Goal: Task Accomplishment & Management: Use online tool/utility

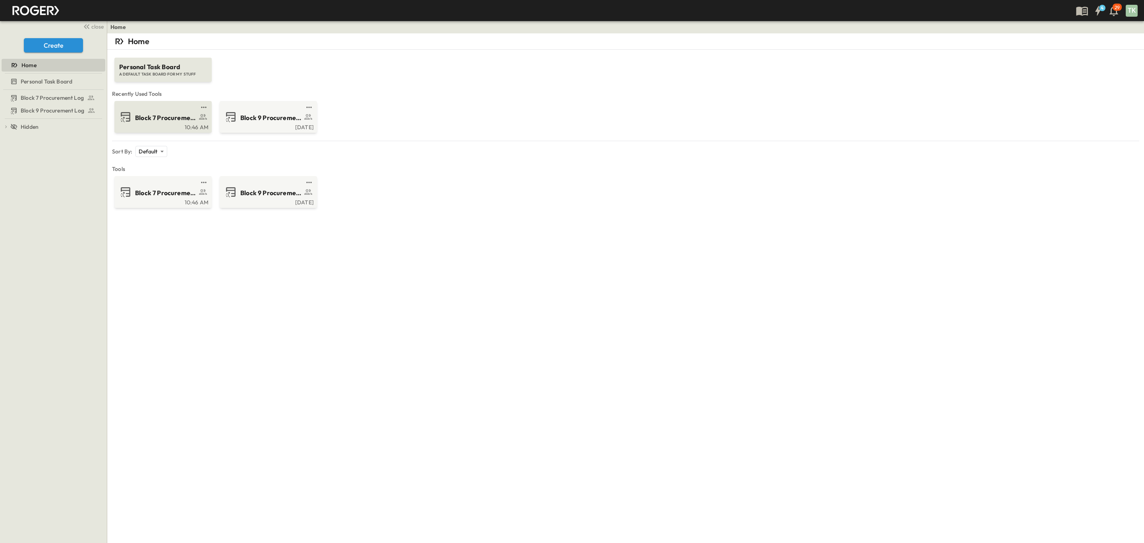
click at [135, 122] on span "Block 7 Procurement Log" at bounding box center [166, 117] width 62 height 9
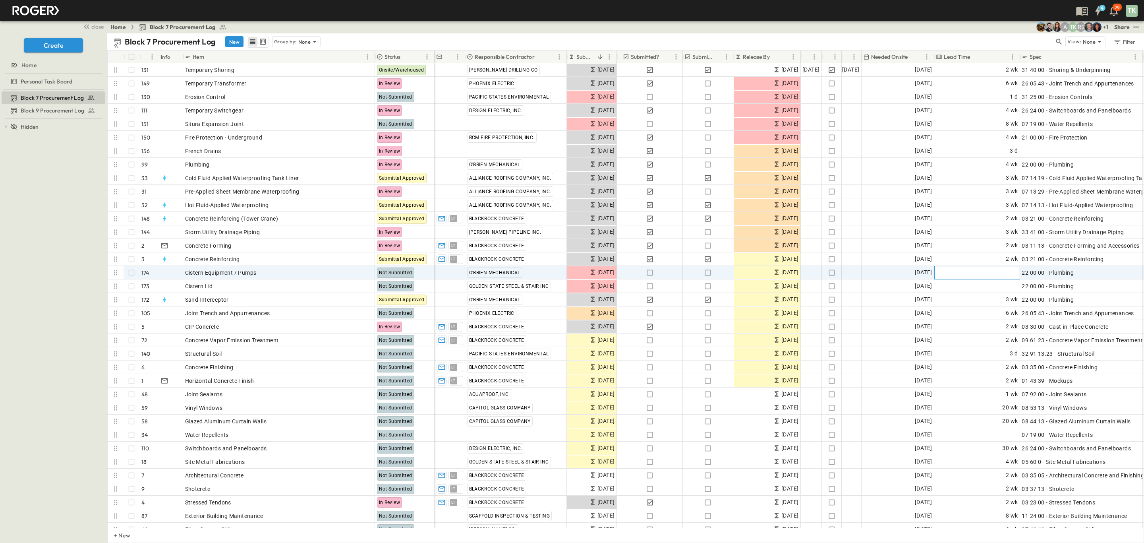
click at [969, 274] on div "Add Duration" at bounding box center [977, 272] width 85 height 13
type input "*"
click at [71, 245] on div "Block 7 Procurement Log Block 9 Procurement Log To pick up a draggable item, pr…" at bounding box center [53, 316] width 107 height 453
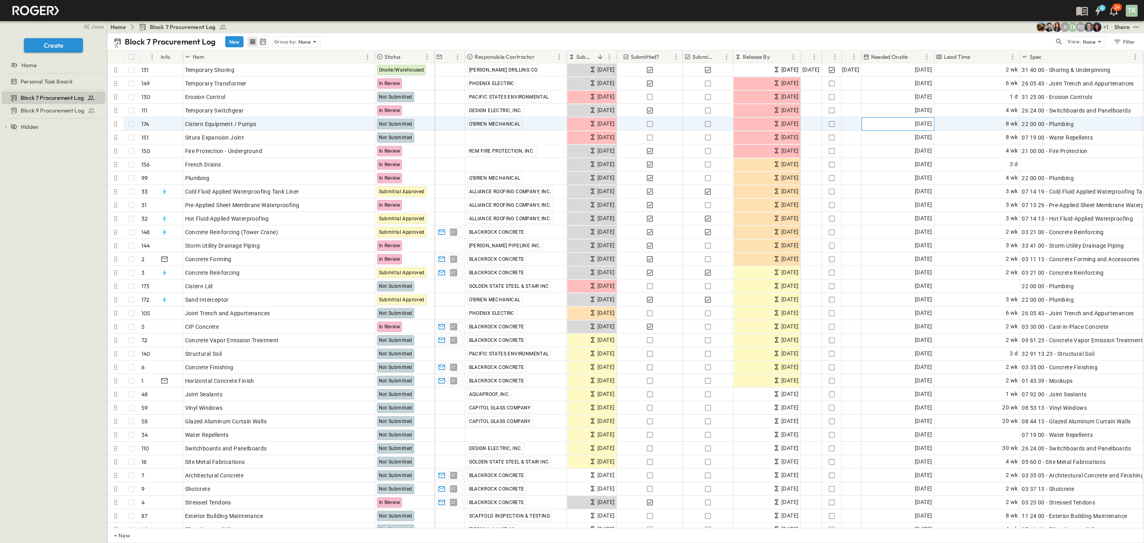
click at [900, 126] on div "[DATE]" at bounding box center [898, 124] width 72 height 13
click at [971, 141] on icon "Next month" at bounding box center [971, 138] width 10 height 6
click at [889, 232] on button "24" at bounding box center [889, 232] width 14 height 14
